Goal: Information Seeking & Learning: Learn about a topic

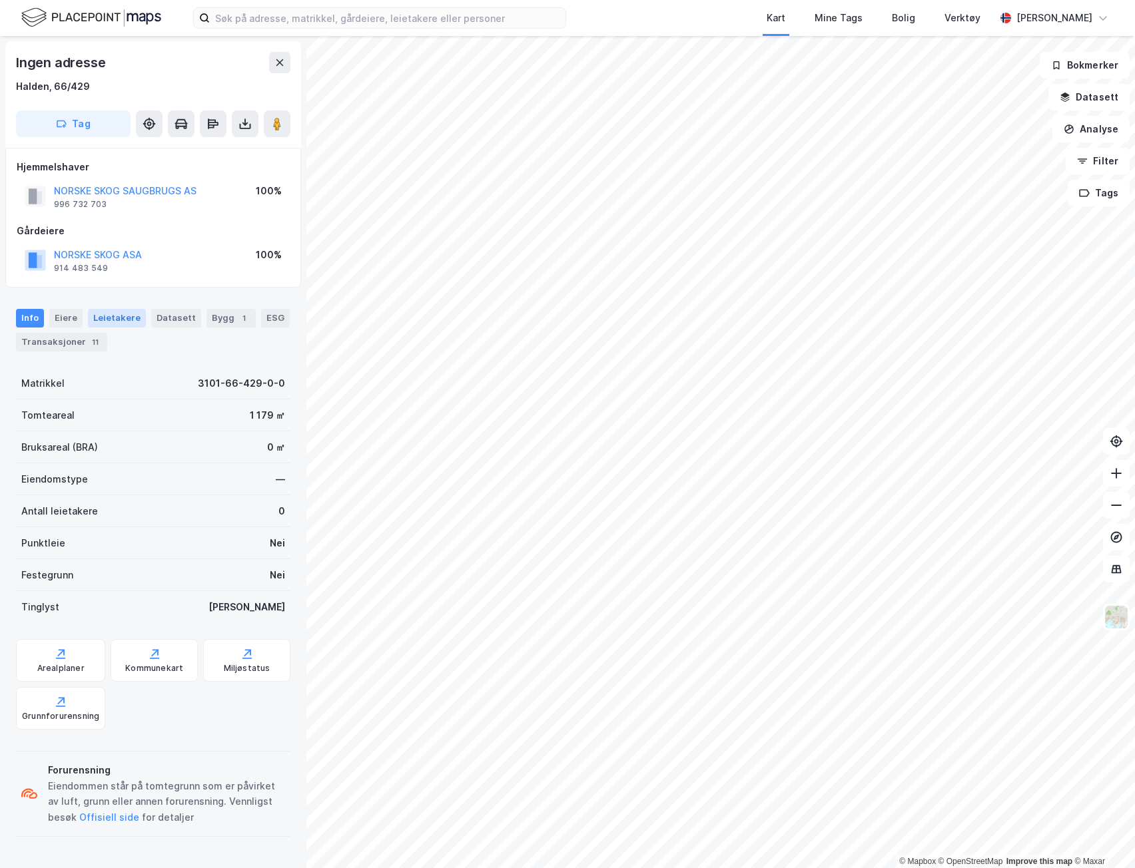
click at [114, 322] on div "Leietakere" at bounding box center [117, 318] width 58 height 19
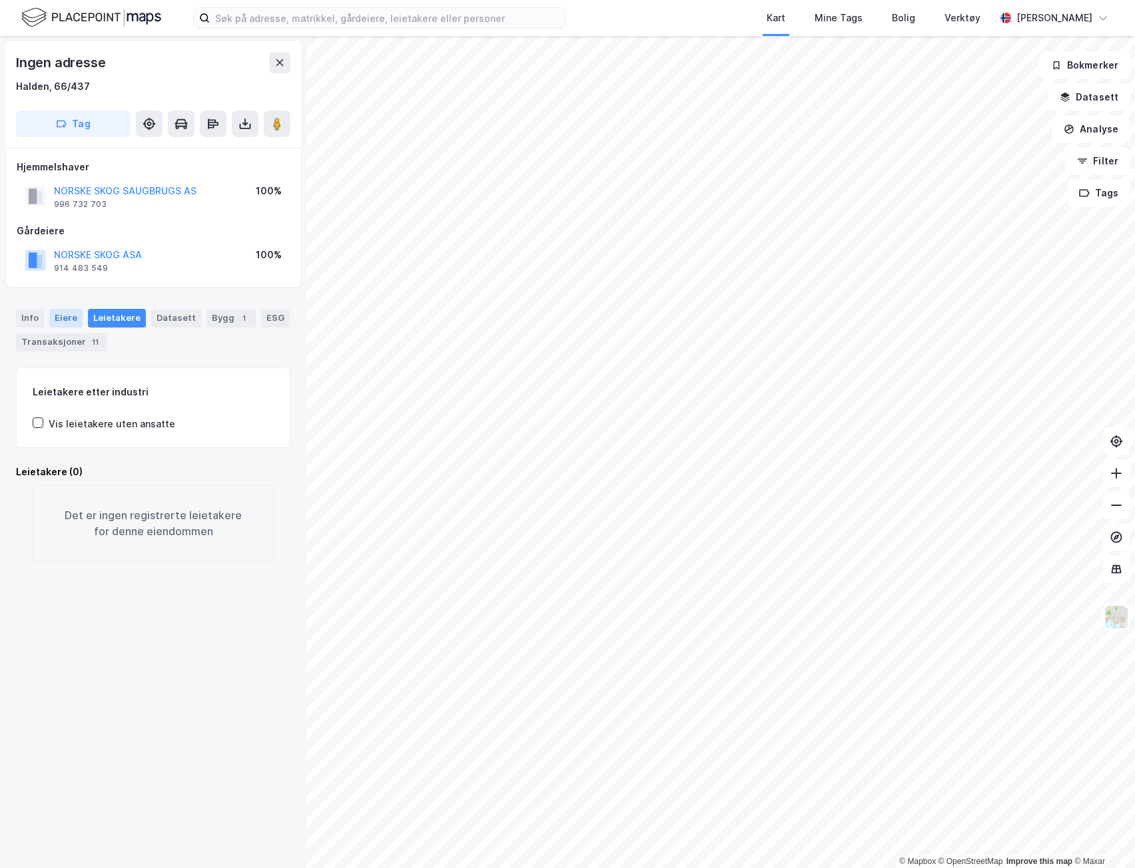
click at [67, 322] on div "Eiere" at bounding box center [65, 318] width 33 height 19
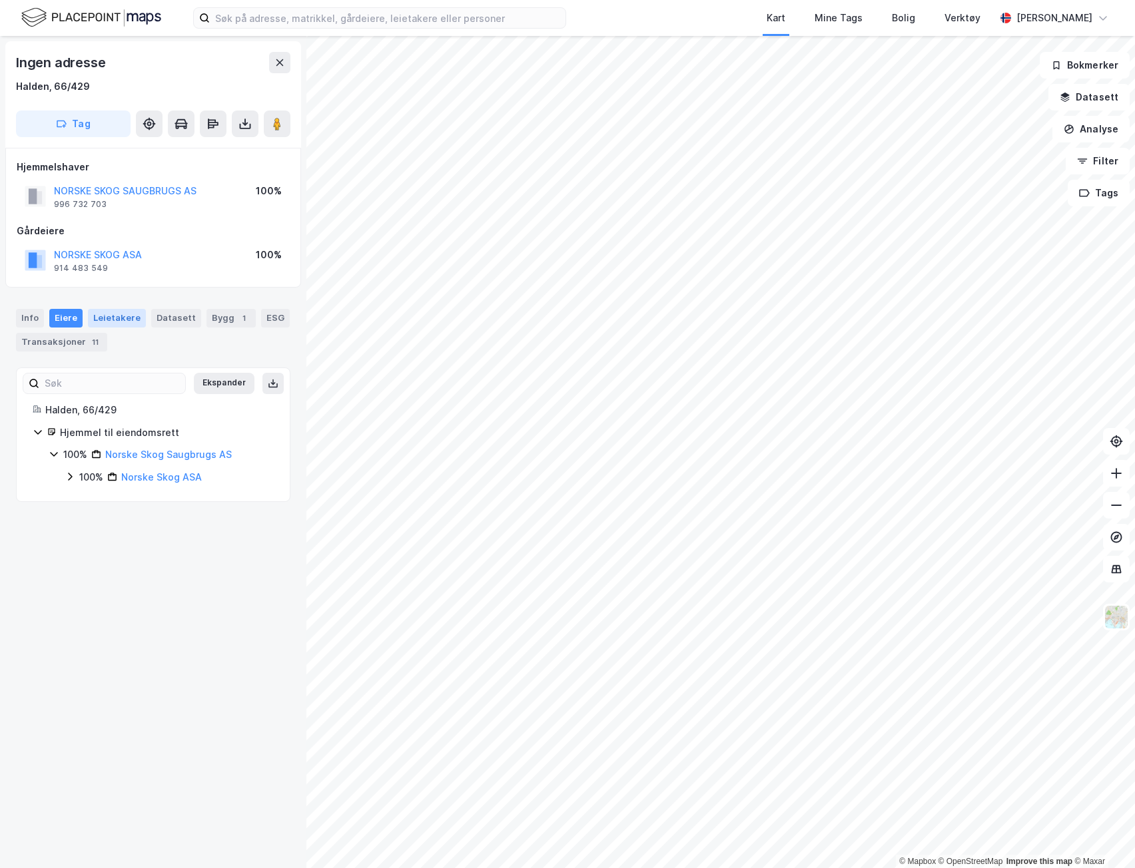
click at [117, 322] on div "Leietakere" at bounding box center [117, 318] width 58 height 19
